Goal: Check status: Check status

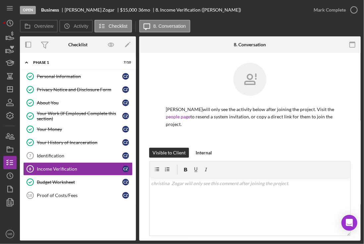
scroll to position [70, 0]
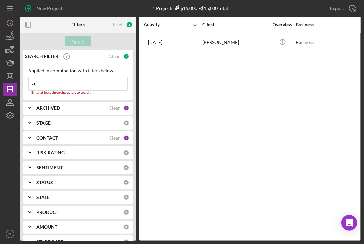
type input "z"
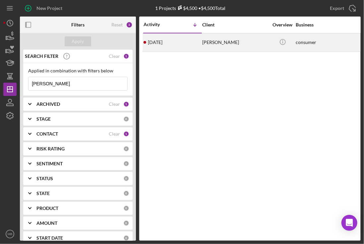
type input "[PERSON_NAME]"
click at [169, 39] on div "[DATE] [PERSON_NAME]" at bounding box center [172, 43] width 58 height 18
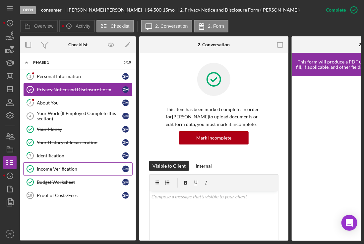
click at [54, 168] on div "Income Verification" at bounding box center [79, 169] width 85 height 5
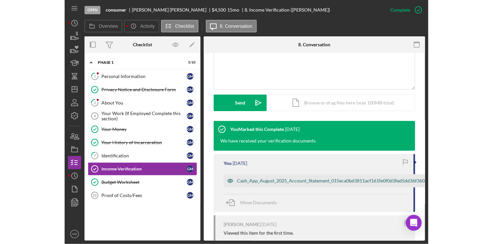
scroll to position [160, 0]
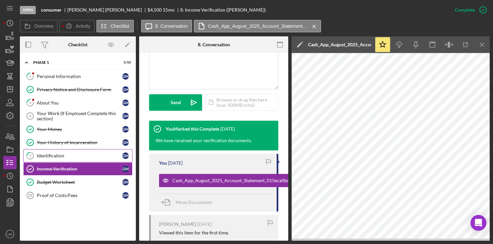
click at [47, 156] on div "Identification" at bounding box center [79, 155] width 85 height 5
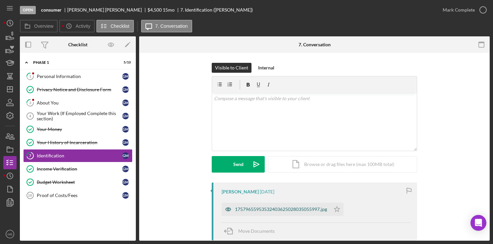
click at [246, 208] on div "17579655953532403625028035055997.jpg" at bounding box center [281, 209] width 92 height 5
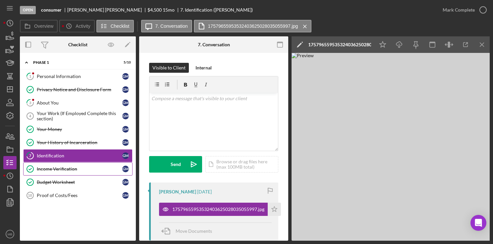
click at [80, 167] on div "Income Verification" at bounding box center [79, 169] width 85 height 5
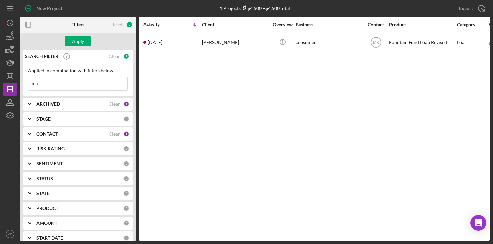
type input "m"
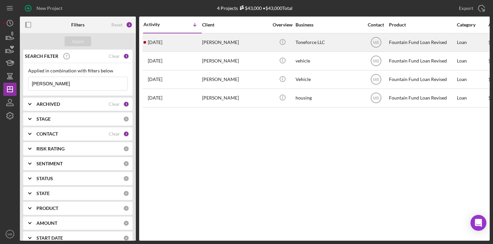
type input "[PERSON_NAME]"
click at [189, 39] on div "[DATE] [PERSON_NAME]" at bounding box center [172, 43] width 58 height 18
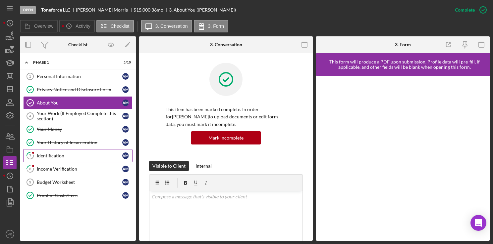
click at [70, 153] on div "Identification" at bounding box center [79, 155] width 85 height 5
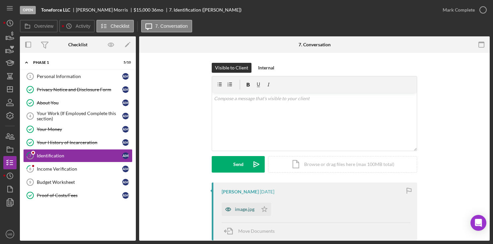
click at [249, 206] on div "image.jpg" at bounding box center [240, 209] width 36 height 13
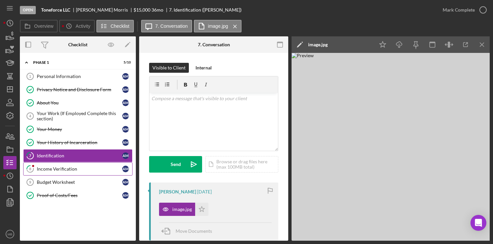
click at [54, 167] on div "Income Verification" at bounding box center [79, 169] width 85 height 5
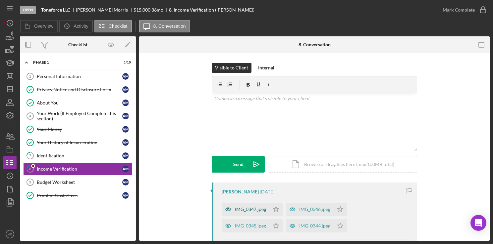
click at [245, 205] on div "IMG_0347.jpeg" at bounding box center [246, 209] width 48 height 13
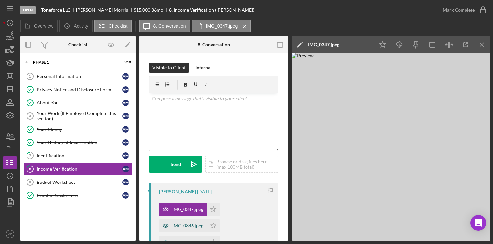
click at [198, 230] on div "IMG_0346.jpeg" at bounding box center [183, 226] width 48 height 13
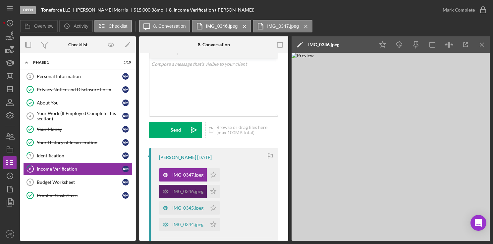
scroll to position [37, 0]
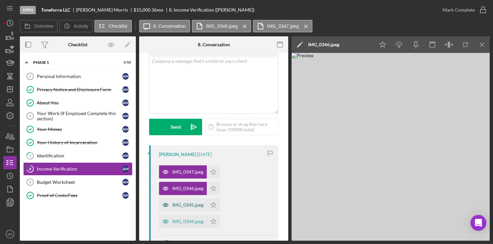
click at [197, 208] on div "IMG_0345.jpeg" at bounding box center [183, 205] width 48 height 13
click at [188, 222] on div "IMG_0344.jpeg" at bounding box center [187, 221] width 31 height 5
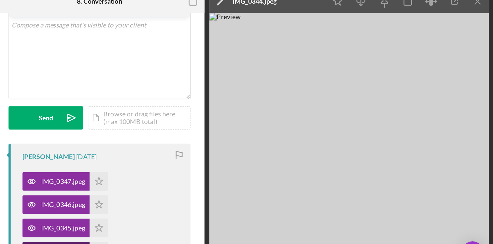
scroll to position [0, 0]
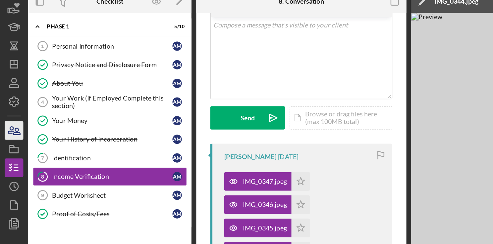
click at [5, 134] on icon "button" at bounding box center [10, 136] width 17 height 17
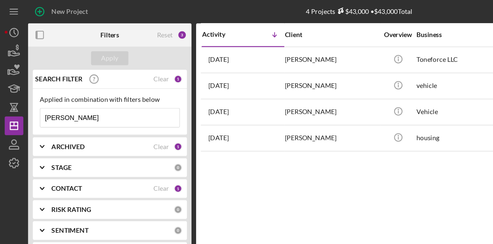
click at [65, 85] on input "[PERSON_NAME]" at bounding box center [77, 83] width 99 height 13
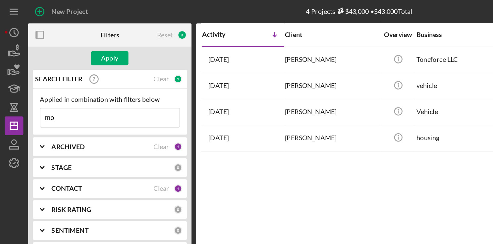
type input "m"
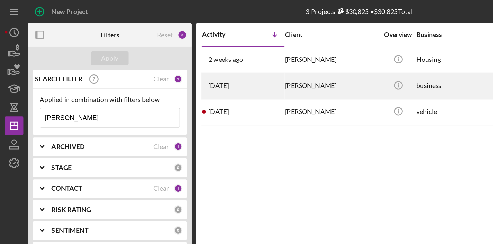
type input "[PERSON_NAME]"
click at [186, 66] on div "[DATE] [PERSON_NAME]" at bounding box center [172, 61] width 58 height 18
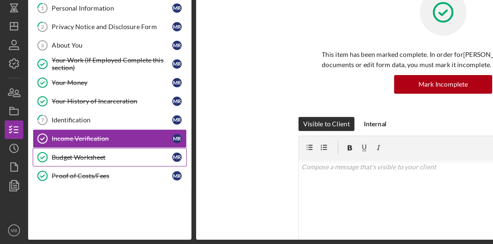
click at [73, 181] on div "Budget Worksheet" at bounding box center [79, 182] width 85 height 5
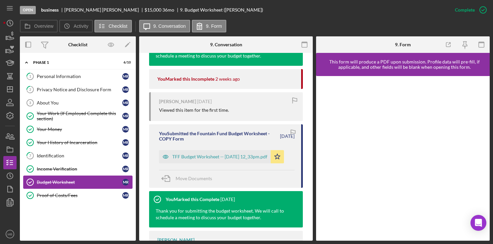
scroll to position [252, 0]
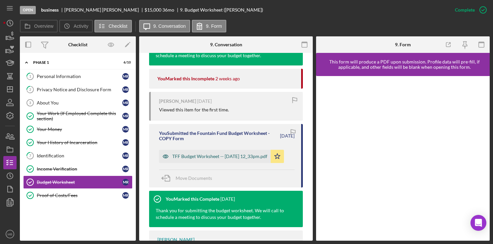
click at [186, 158] on div "TFF Budget Worksheet -- [DATE] 12_33pm.pdf" at bounding box center [219, 156] width 95 height 5
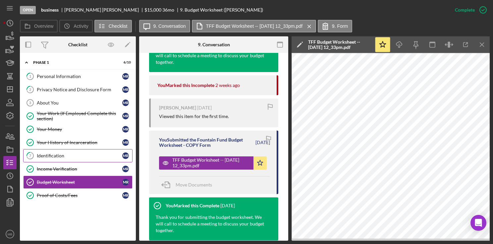
click at [44, 153] on div "Identification" at bounding box center [79, 155] width 85 height 5
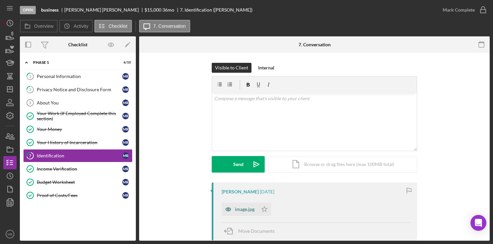
click at [234, 213] on div "image.jpg" at bounding box center [240, 209] width 36 height 13
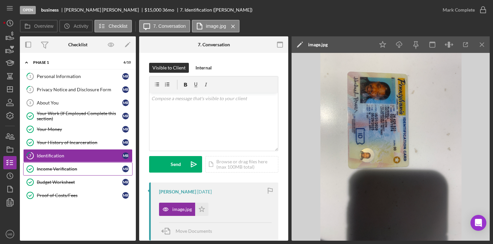
click at [68, 170] on div "Income Verification" at bounding box center [79, 169] width 85 height 5
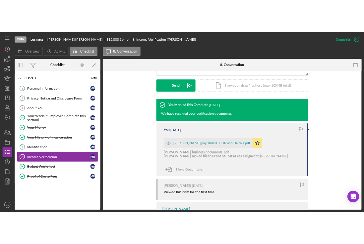
scroll to position [183, 0]
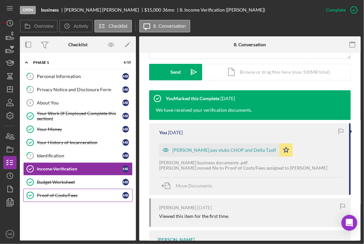
click at [77, 196] on div "Proof of Costs/Fees" at bounding box center [79, 195] width 85 height 5
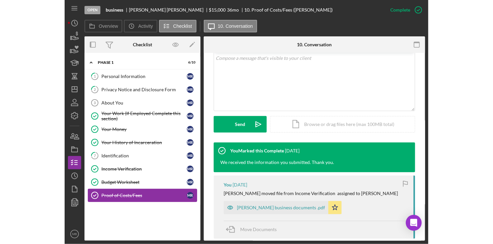
scroll to position [136, 0]
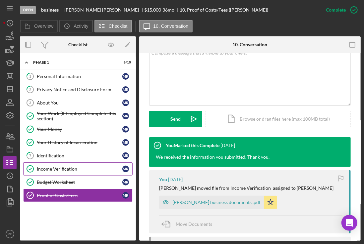
click at [93, 165] on link "Income Verification Income Verification m r" at bounding box center [77, 169] width 109 height 13
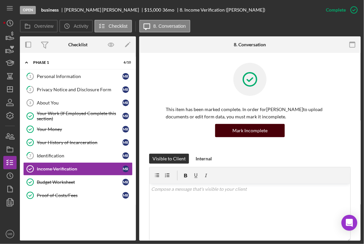
click at [248, 131] on div "Mark Incomplete" at bounding box center [249, 130] width 35 height 13
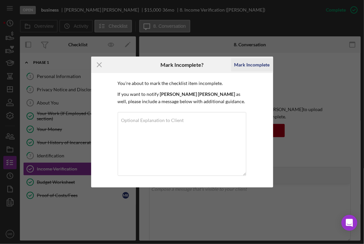
click at [256, 65] on div "Mark Incomplete" at bounding box center [251, 64] width 35 height 13
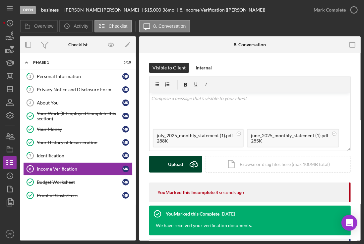
click at [183, 167] on button "Upload Icon/Upload" at bounding box center [175, 164] width 53 height 17
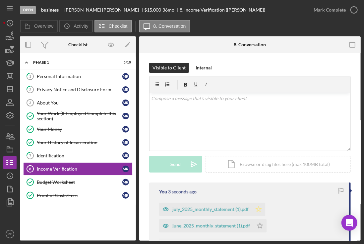
click at [258, 209] on icon "Icon/Star" at bounding box center [258, 209] width 13 height 13
click at [258, 223] on icon "Icon/Star" at bounding box center [259, 226] width 13 height 13
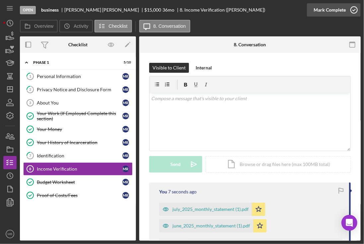
click at [352, 10] on icon "button" at bounding box center [353, 10] width 17 height 17
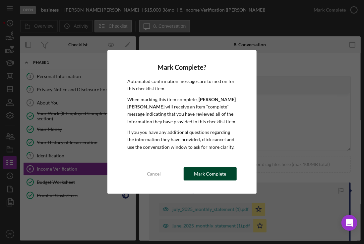
click at [199, 173] on div "Mark Complete" at bounding box center [210, 174] width 32 height 13
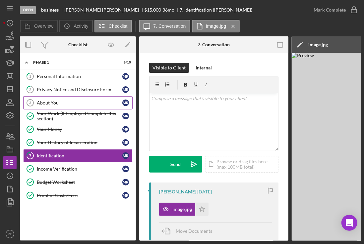
click at [62, 103] on div "About You" at bounding box center [79, 102] width 85 height 5
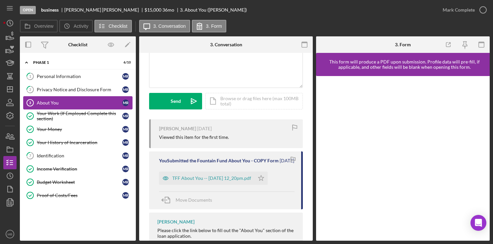
scroll to position [87, 0]
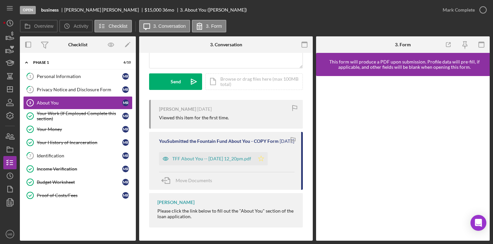
click at [268, 159] on icon "Icon/Star" at bounding box center [260, 158] width 13 height 13
click at [363, 10] on icon "button" at bounding box center [483, 10] width 17 height 17
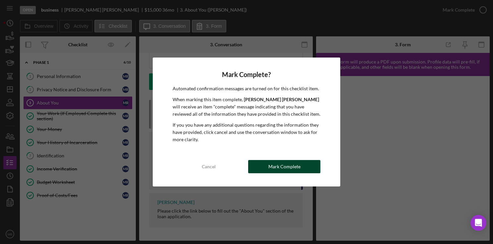
click at [285, 172] on div "Mark Complete" at bounding box center [284, 166] width 32 height 13
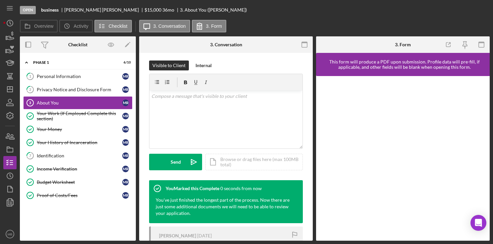
scroll to position [186, 0]
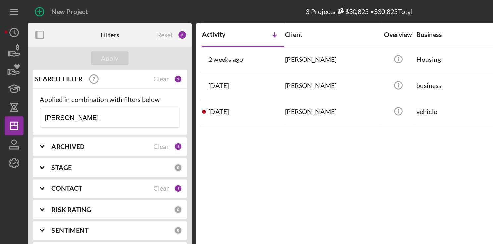
click at [67, 84] on input "[PERSON_NAME]" at bounding box center [77, 83] width 99 height 13
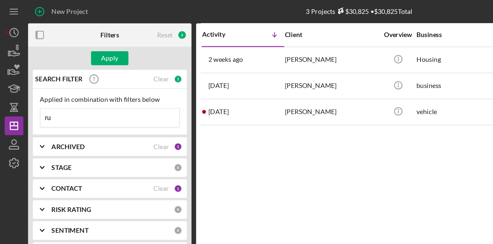
type input "r"
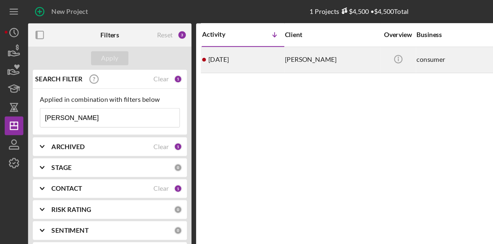
type input "[PERSON_NAME]"
click at [188, 43] on div "1 week ago George McDuffie" at bounding box center [172, 43] width 58 height 18
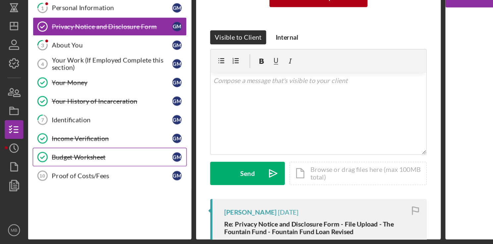
click at [69, 182] on div "Budget Worksheet" at bounding box center [79, 182] width 85 height 5
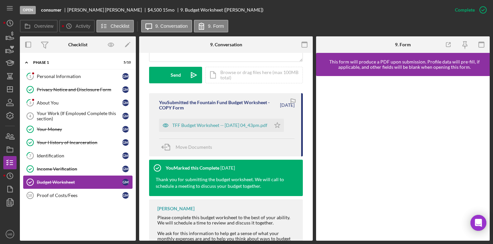
scroll to position [190, 0]
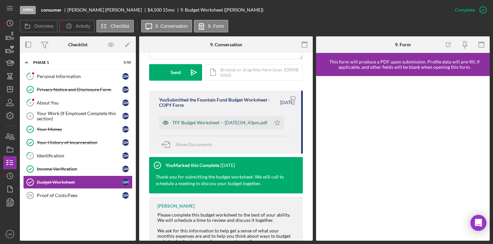
click at [231, 124] on div "TFF Budget Worksheet -- 2025-09-15 04_43pm.pdf" at bounding box center [219, 122] width 95 height 5
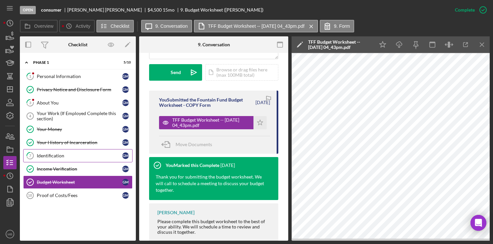
click at [67, 155] on div "Identification" at bounding box center [79, 155] width 85 height 5
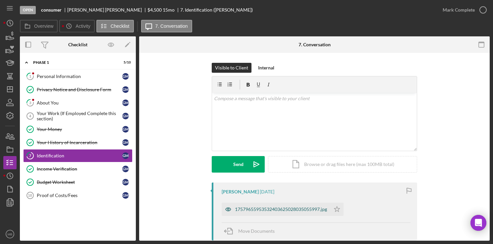
click at [275, 212] on div "17579655953532403625028035055997.jpg" at bounding box center [281, 209] width 92 height 5
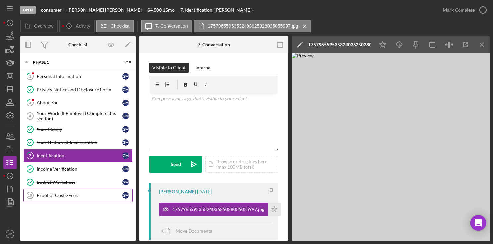
click at [60, 193] on div "Proof of Costs/Fees" at bounding box center [79, 195] width 85 height 5
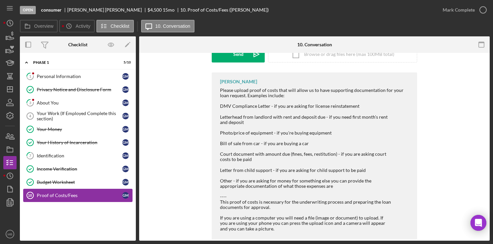
scroll to position [122, 0]
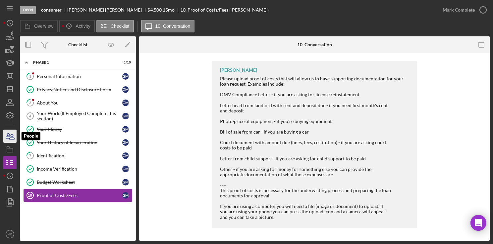
click at [11, 136] on icon "button" at bounding box center [12, 137] width 5 height 5
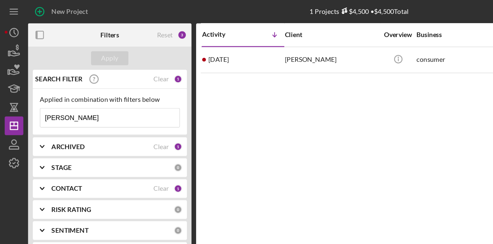
click at [69, 85] on input "[PERSON_NAME]" at bounding box center [77, 83] width 99 height 13
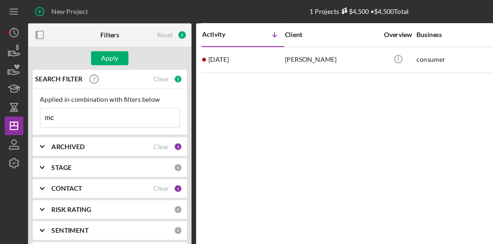
type input "m"
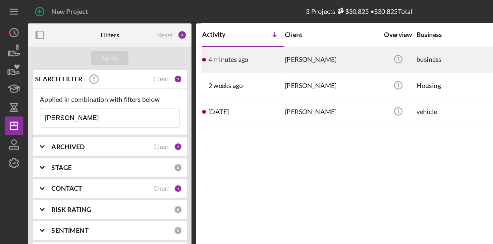
type input "[PERSON_NAME]"
click at [182, 39] on div "4 minutes ago michael russell" at bounding box center [172, 43] width 58 height 18
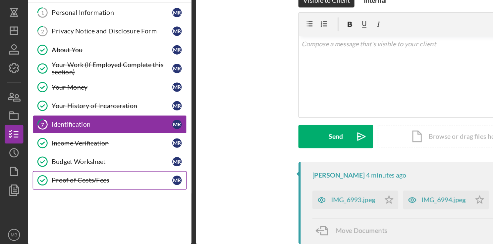
click at [78, 193] on div "Proof of Costs/Fees" at bounding box center [79, 195] width 85 height 5
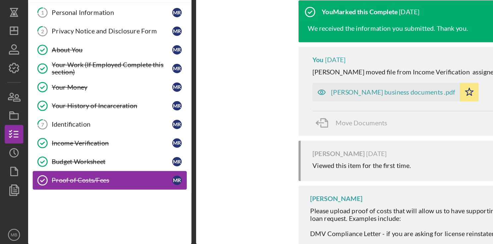
scroll to position [209, 0]
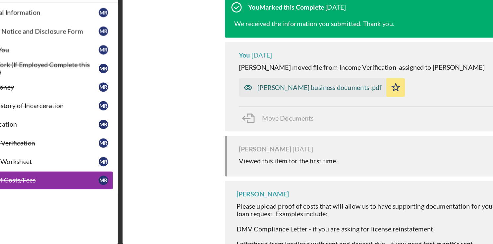
click at [284, 133] on div "[PERSON_NAME] business documents .pdf" at bounding box center [274, 129] width 105 height 13
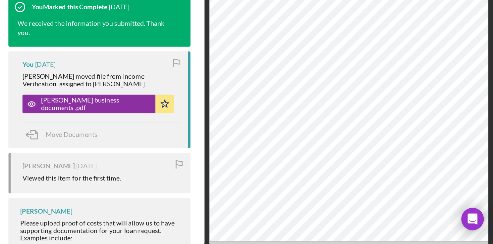
scroll to position [0, 0]
